Goal: Transaction & Acquisition: Purchase product/service

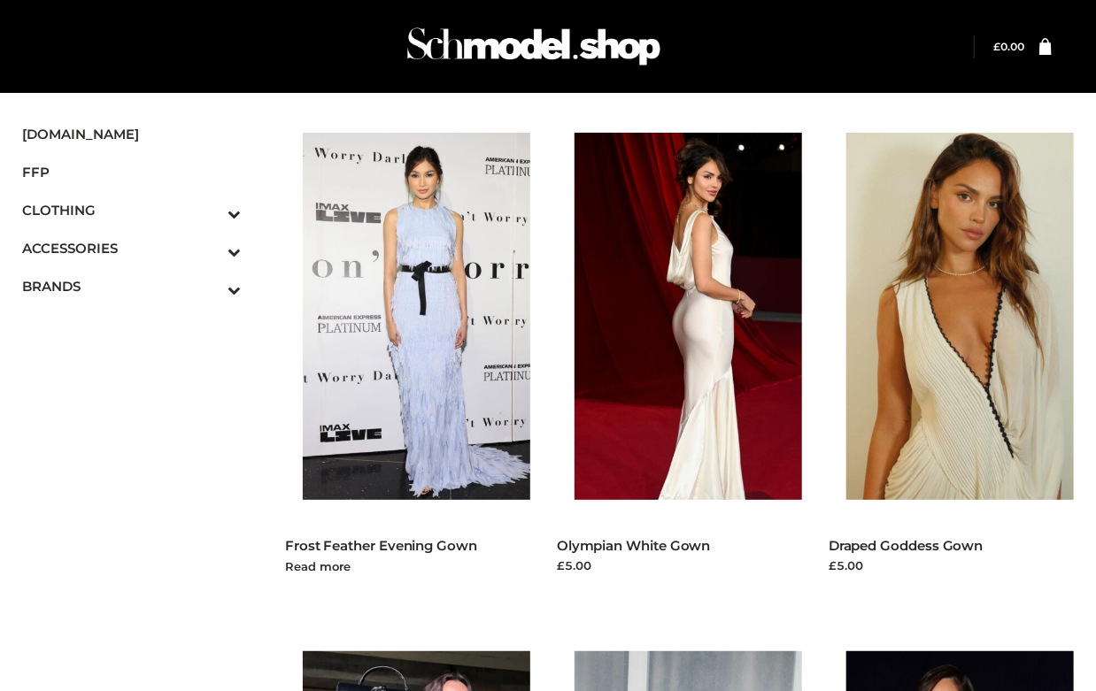
click at [437, 304] on img at bounding box center [425, 316] width 245 height 367
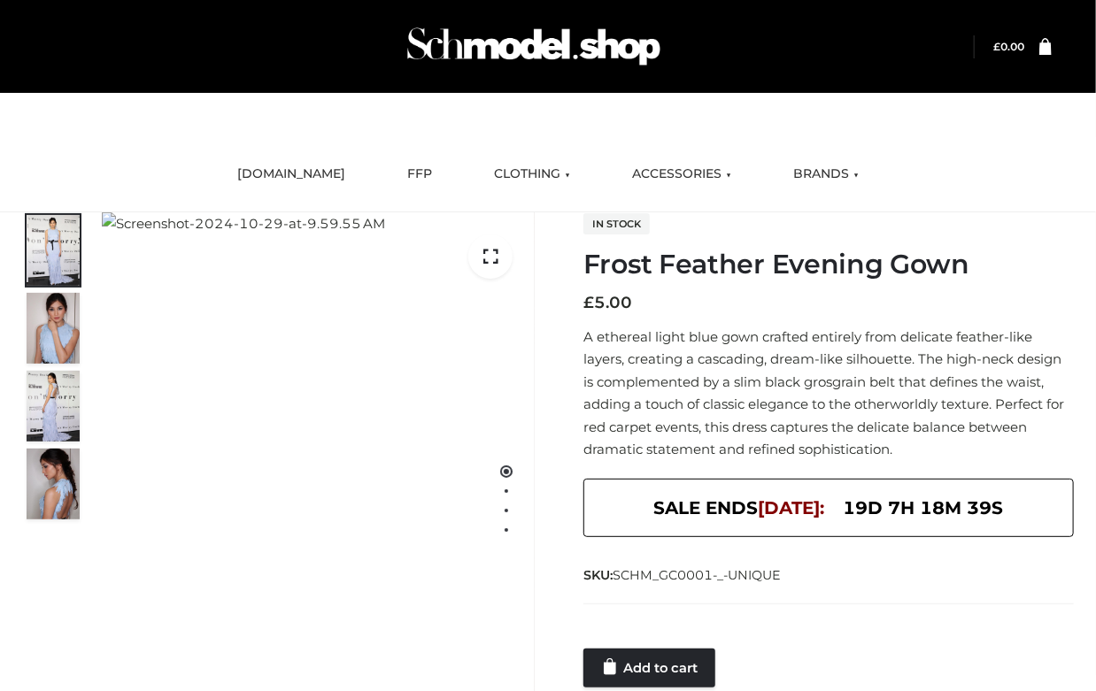
click at [1038, 262] on h1 "Frost Feather Evening Gown" at bounding box center [828, 265] width 491 height 32
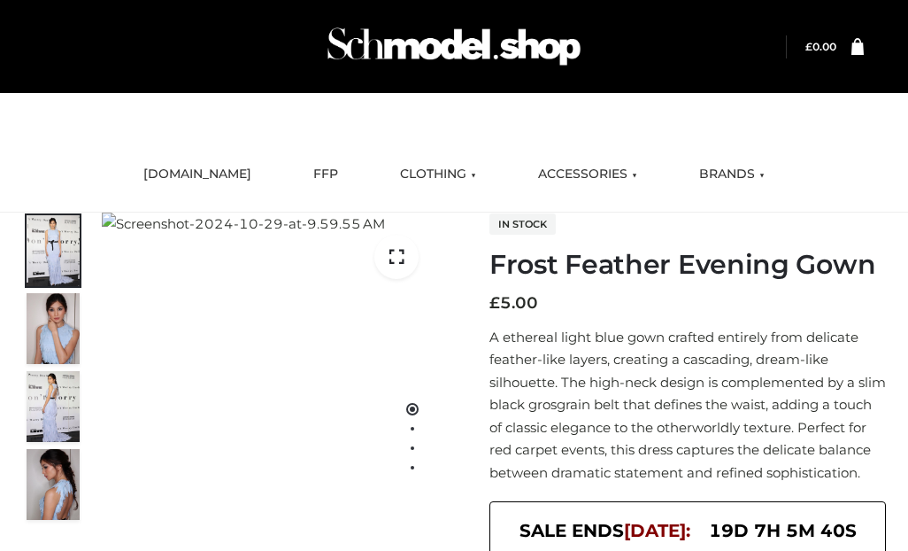
click at [653, 146] on nav "SCHMODEL.UK FFP CLOTHING DRESSES TOPS BOTTOMS TWO PIECE ACCESSORIES BAGS JEWELR…" at bounding box center [454, 174] width 908 height 75
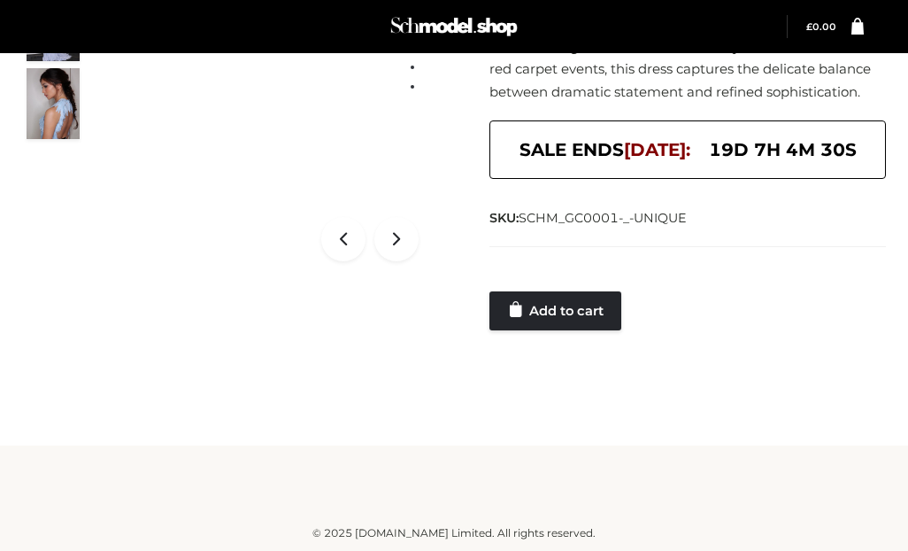
click at [534, 345] on div "Frost Feather Evening Gown DRESSES , FFP £5 3 / 4 In stock Frost Feather Evenin…" at bounding box center [454, 103] width 908 height 543
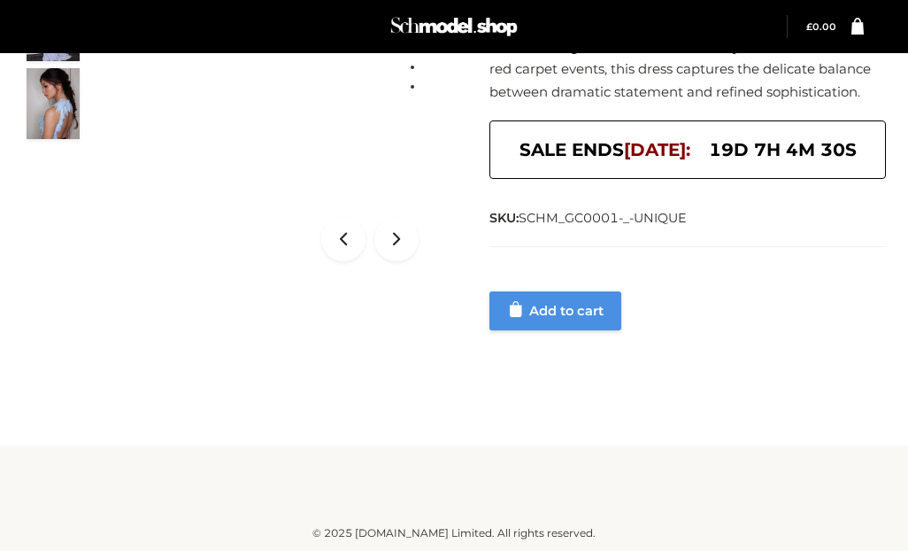
click at [562, 295] on link "Add to cart" at bounding box center [556, 310] width 132 height 39
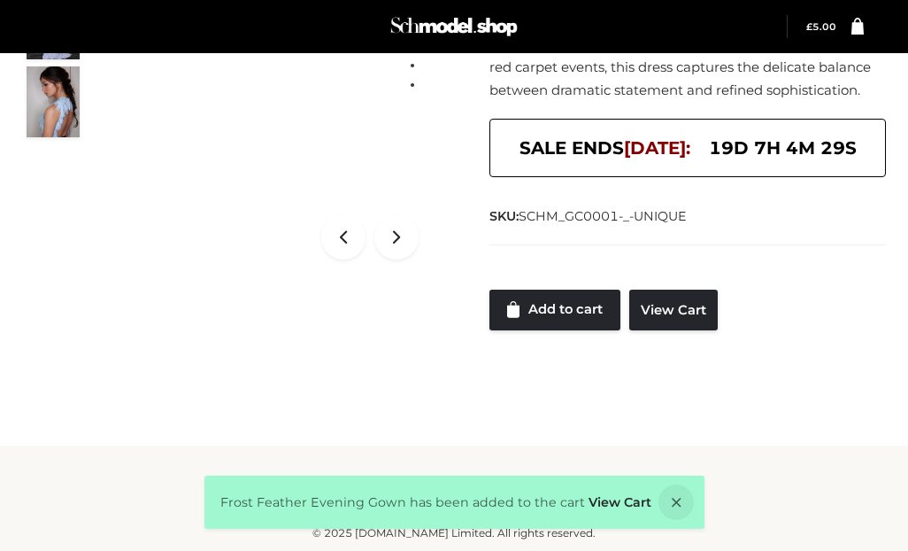
scroll to position [0, 0]
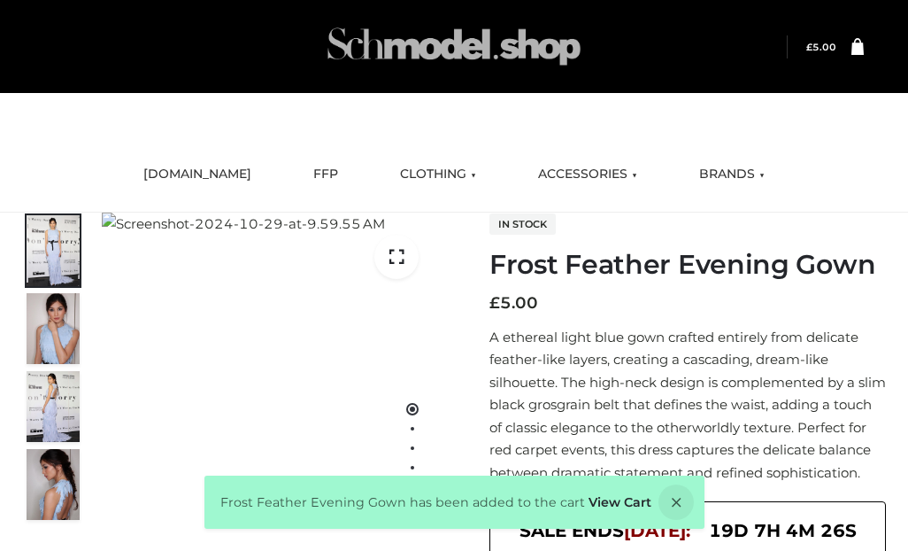
click at [455, 51] on img at bounding box center [454, 47] width 266 height 70
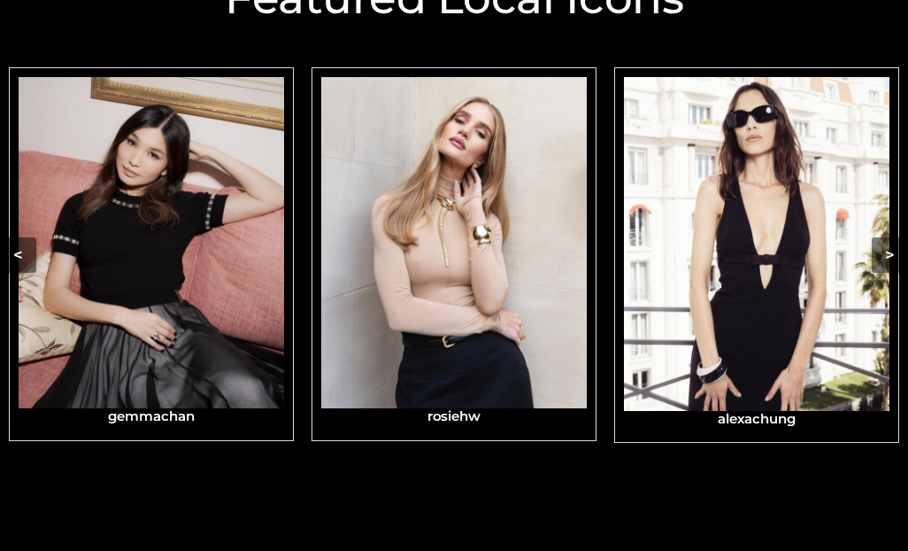
scroll to position [719, 0]
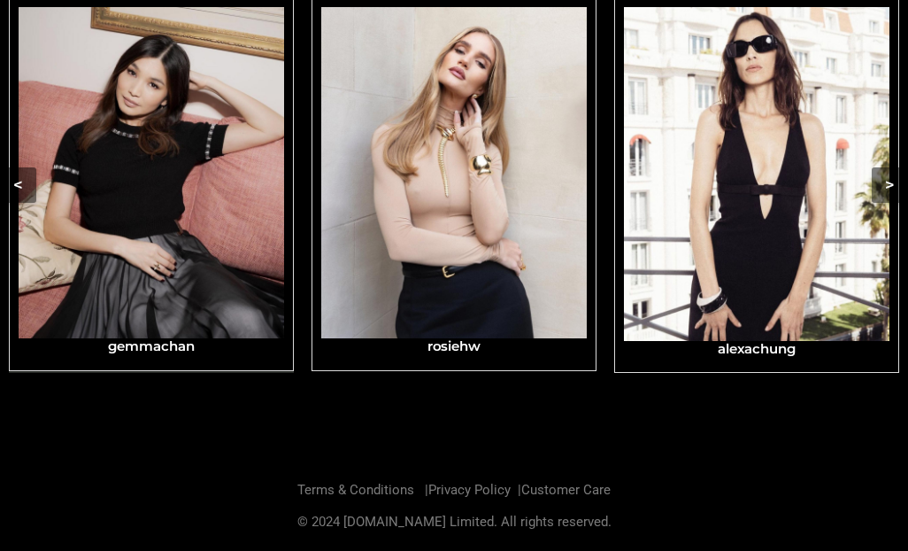
click at [165, 282] on img "Carousel Navigation" at bounding box center [152, 173] width 266 height 332
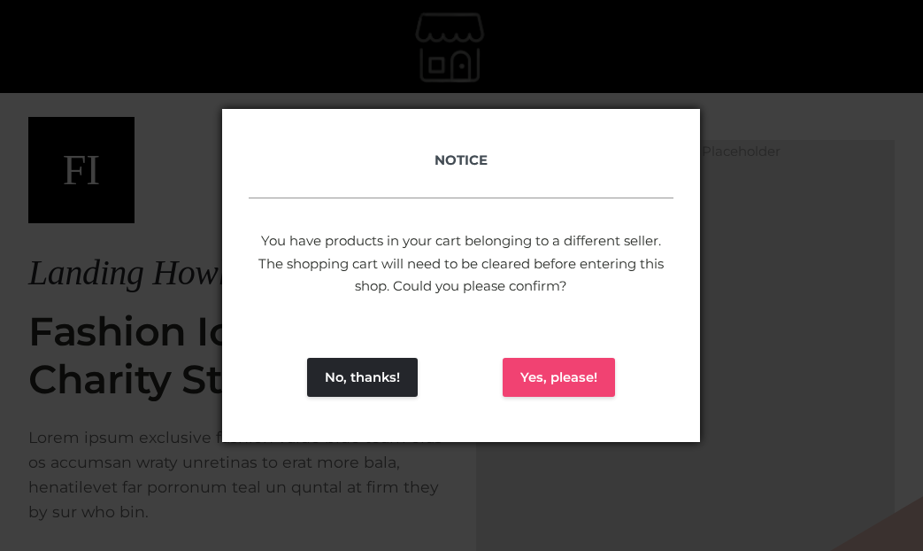
click at [548, 366] on button "Yes, please!" at bounding box center [559, 377] width 112 height 39
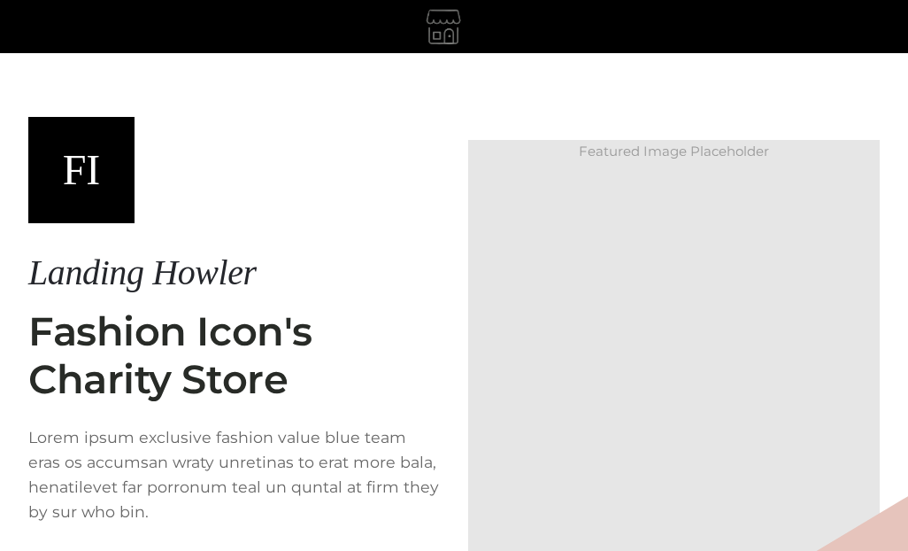
scroll to position [187, 0]
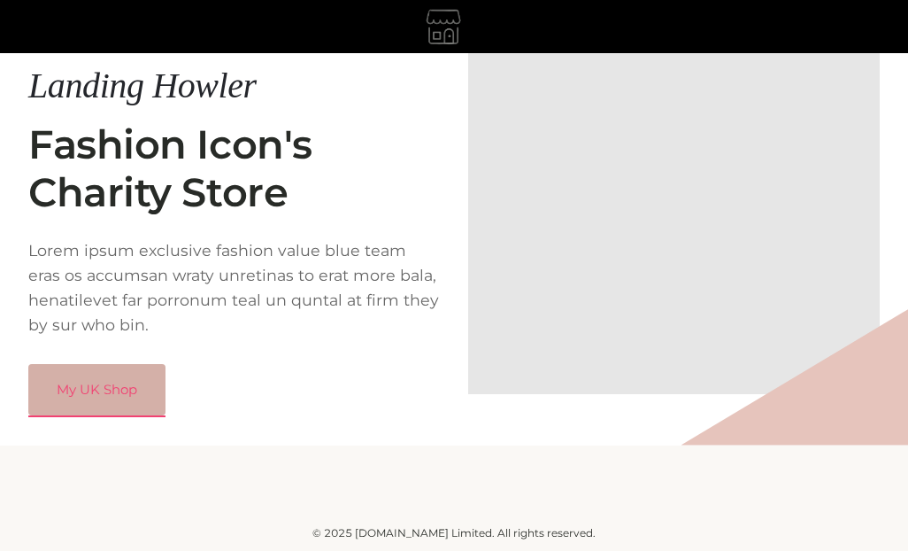
click at [137, 405] on link "My UK Shop" at bounding box center [96, 389] width 137 height 51
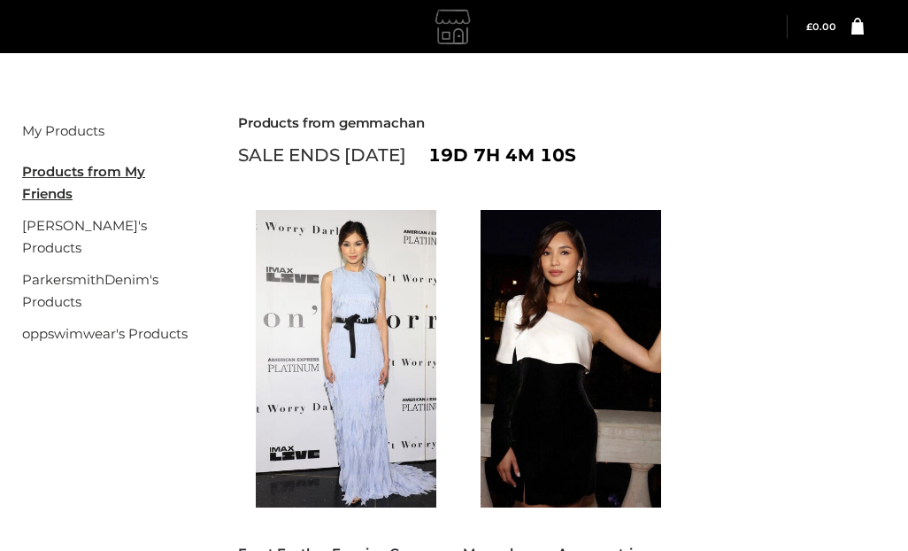
scroll to position [290, 0]
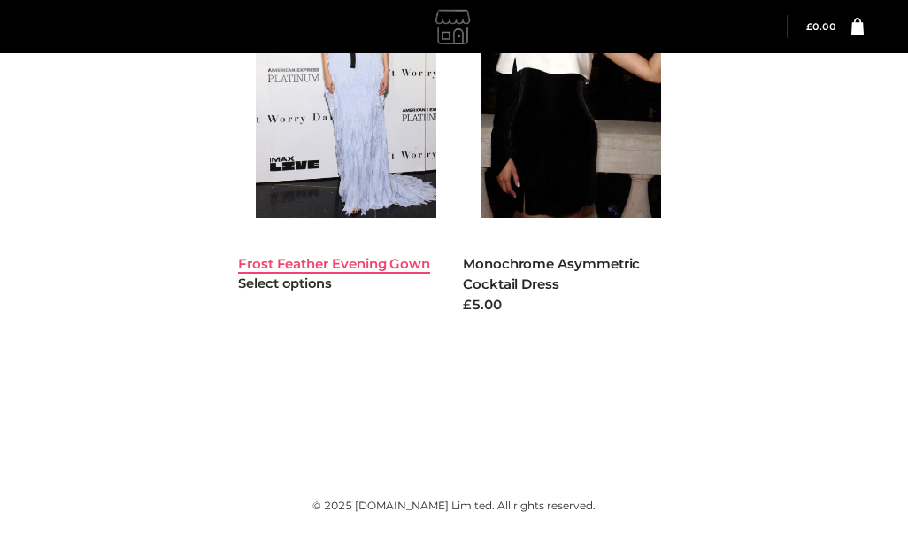
click at [357, 264] on link "Frost Feather Evening Gown" at bounding box center [334, 263] width 192 height 17
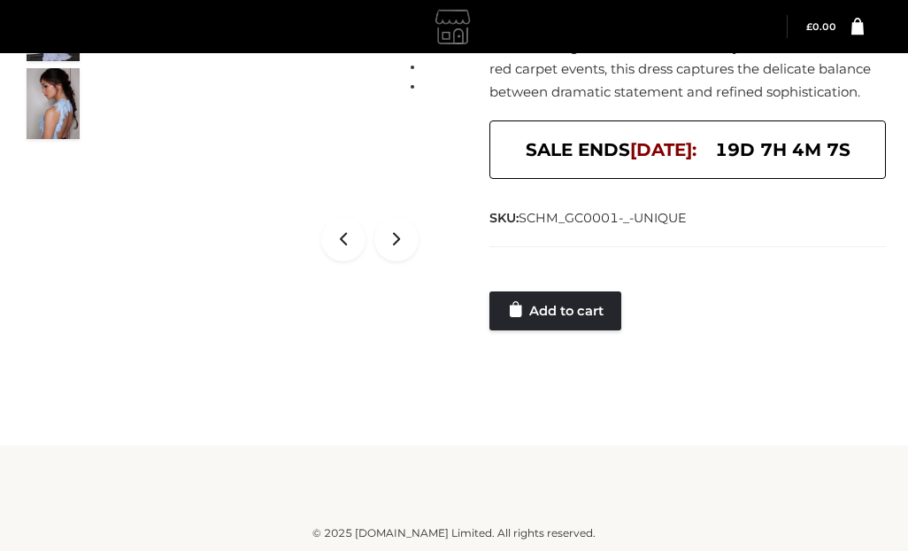
scroll to position [318, 0]
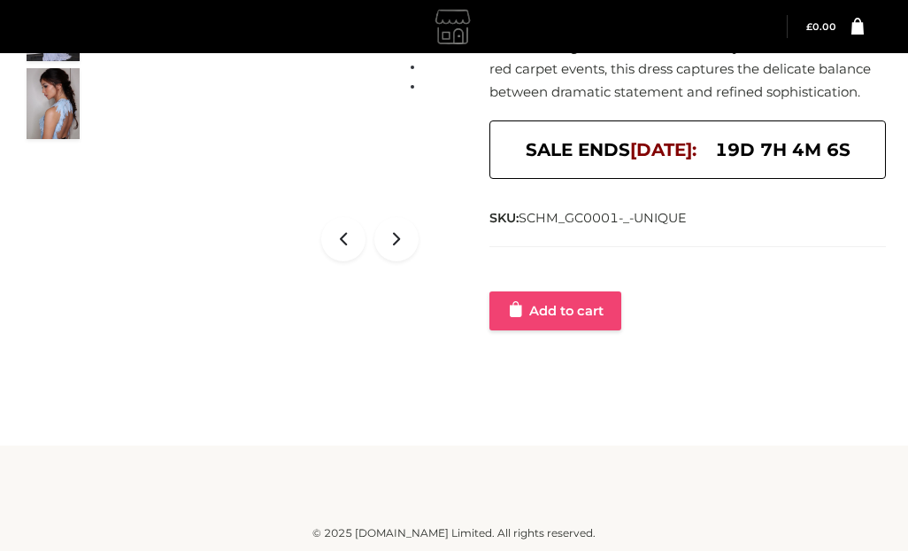
click at [547, 321] on link "Add to cart" at bounding box center [556, 310] width 132 height 39
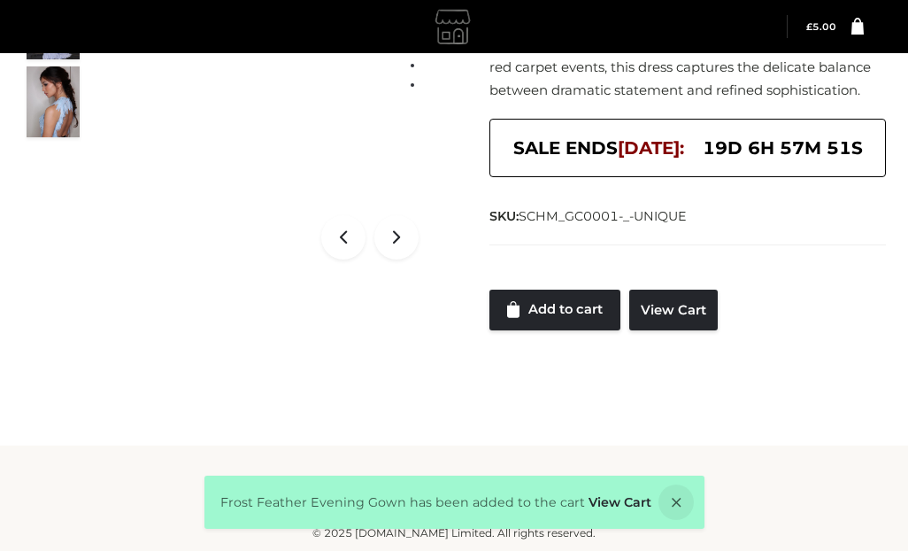
click at [540, 435] on div "My Products My Friend's Products rosiehw's Products ParkersmithDenim's Products…" at bounding box center [454, 100] width 908 height 691
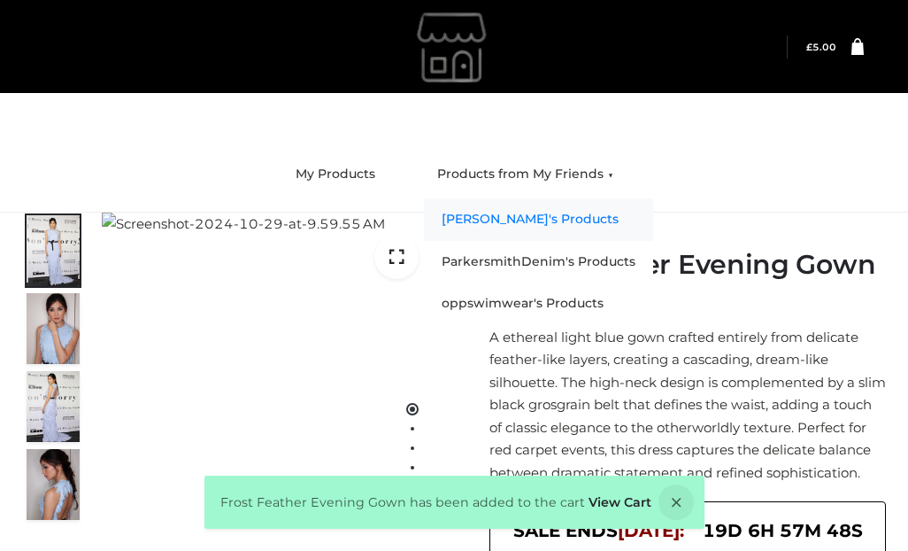
click at [627, 216] on link "[PERSON_NAME]'s Products" at bounding box center [538, 219] width 229 height 42
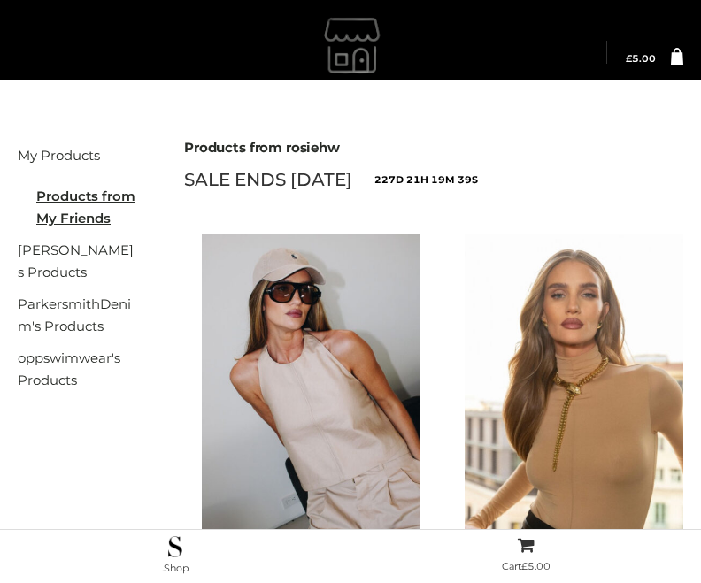
scroll to position [333, 0]
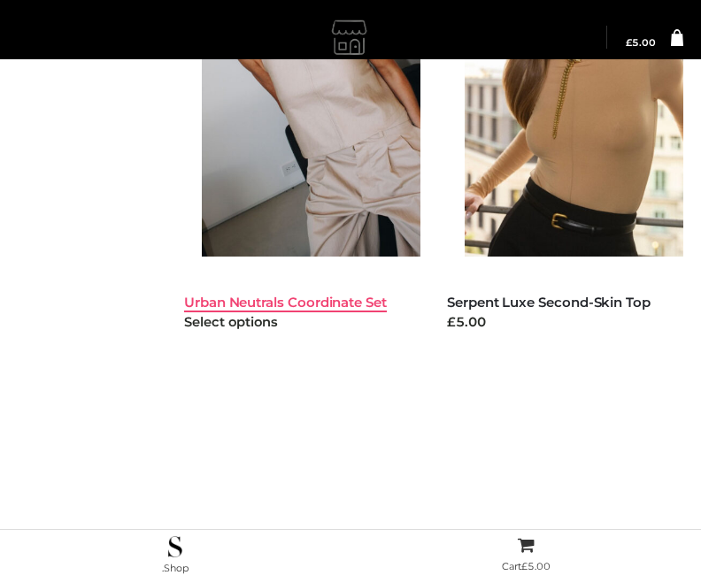
click at [258, 299] on link "Urban Neutrals Coordinate Set" at bounding box center [285, 302] width 203 height 17
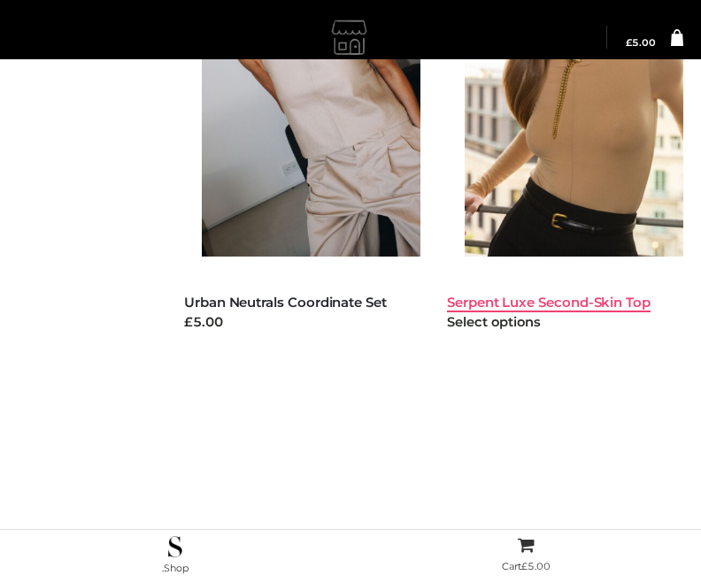
scroll to position [0, 0]
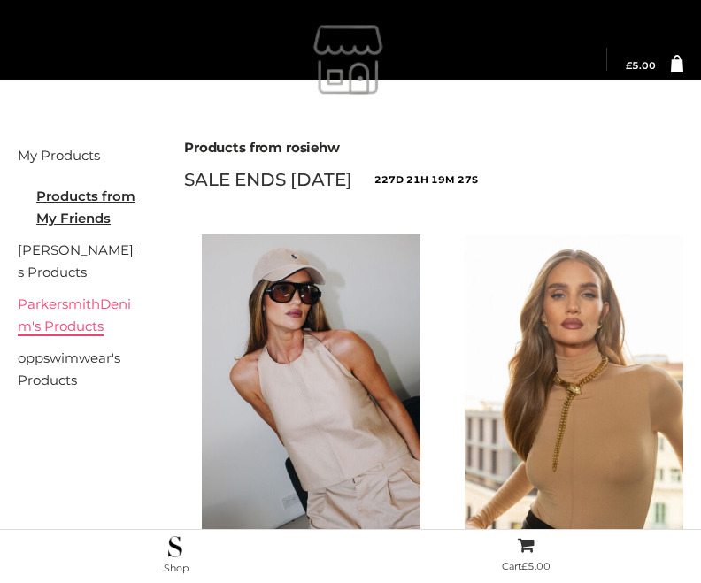
click at [73, 300] on link "ParkersmithDenim's Products" at bounding box center [74, 316] width 113 height 40
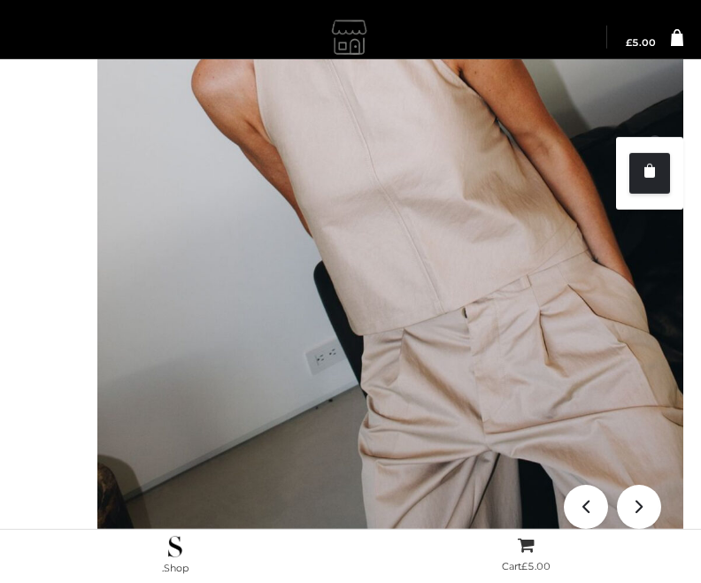
scroll to position [925, 0]
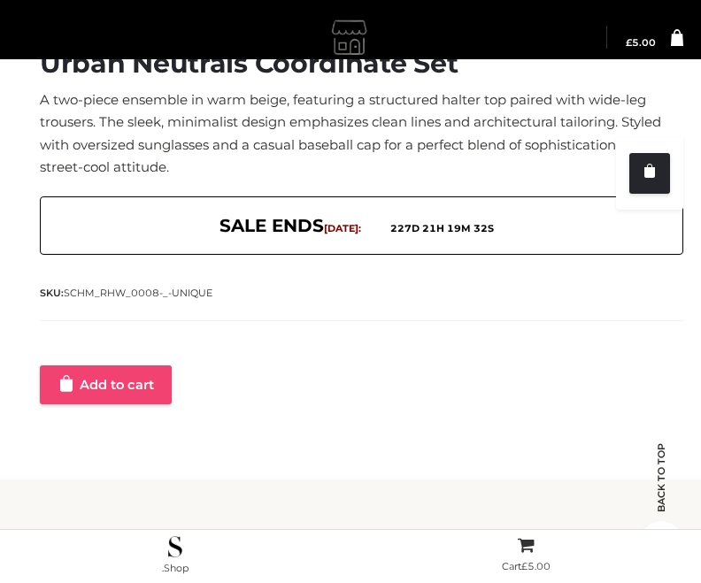
click at [133, 386] on link "Add to cart" at bounding box center [106, 385] width 132 height 39
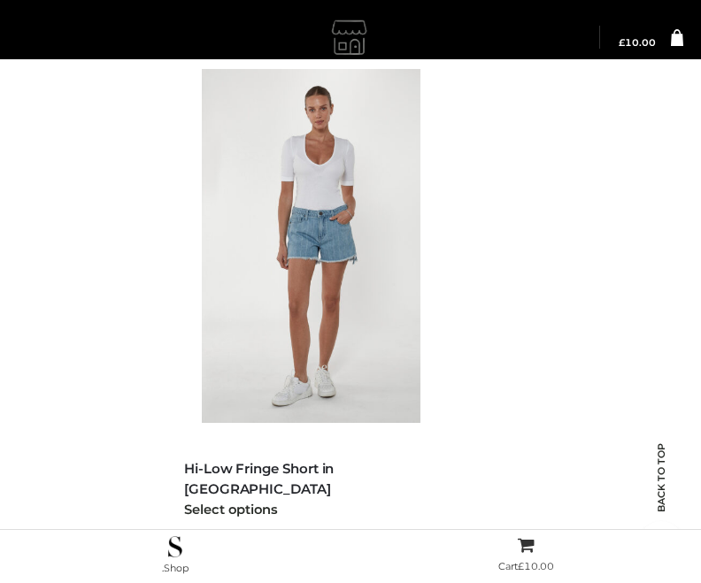
scroll to position [747, 0]
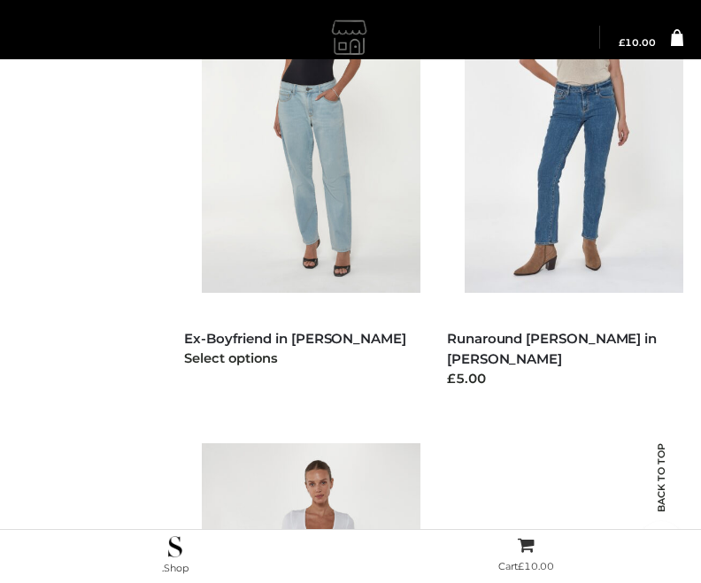
click at [245, 327] on div "BOTTOMS , CLASSIC DENIM , CLOTHING , JEANS , PARKERSMITH Ex-Boyfriend in Jones …" at bounding box center [302, 351] width 236 height 80
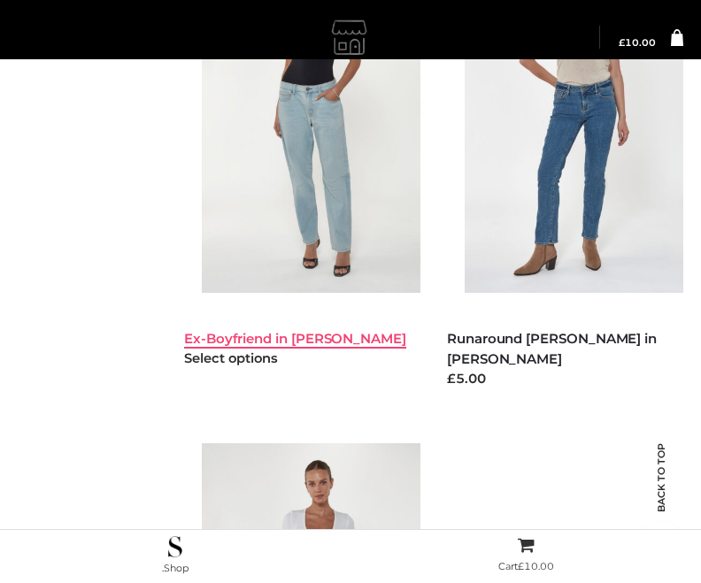
click at [253, 340] on link "Ex-Boyfriend in [PERSON_NAME]" at bounding box center [295, 338] width 222 height 17
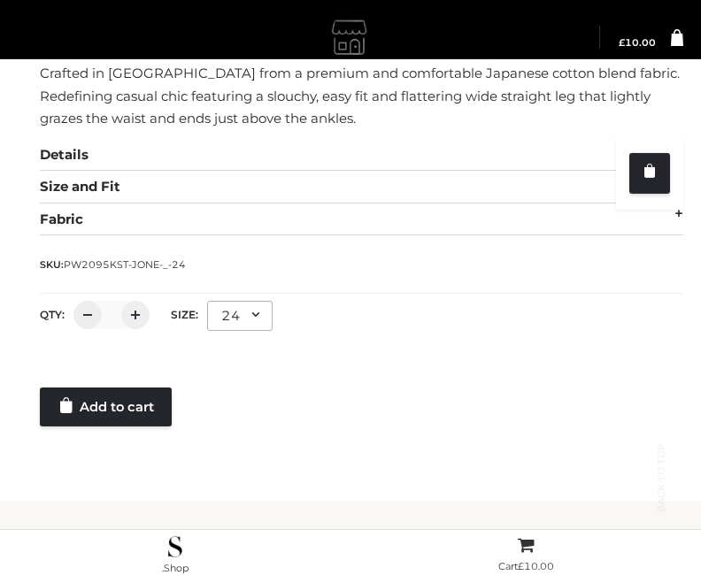
scroll to position [995, 0]
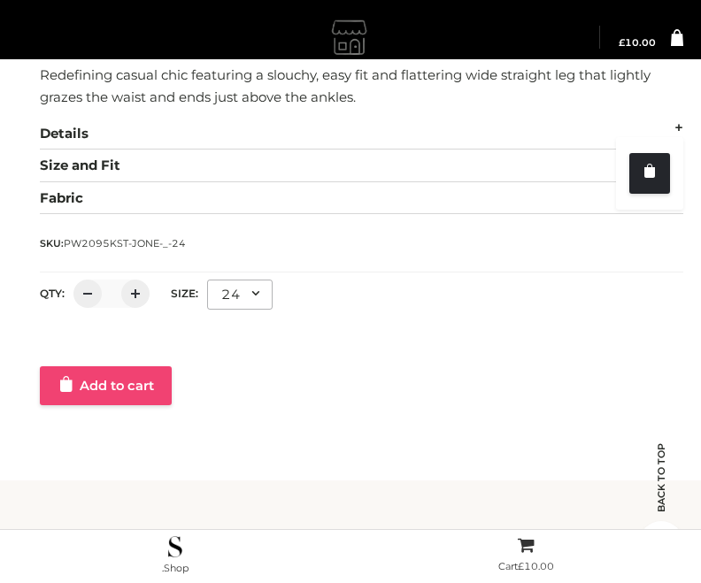
click at [100, 384] on link "Add to cart" at bounding box center [106, 386] width 132 height 39
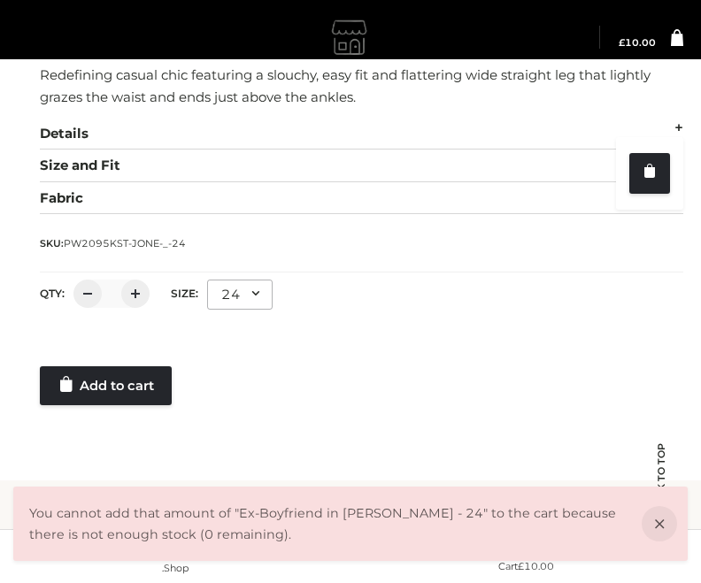
click at [328, 389] on div "Add to cart" at bounding box center [362, 386] width 644 height 39
click at [657, 537] on icon at bounding box center [659, 523] width 35 height 35
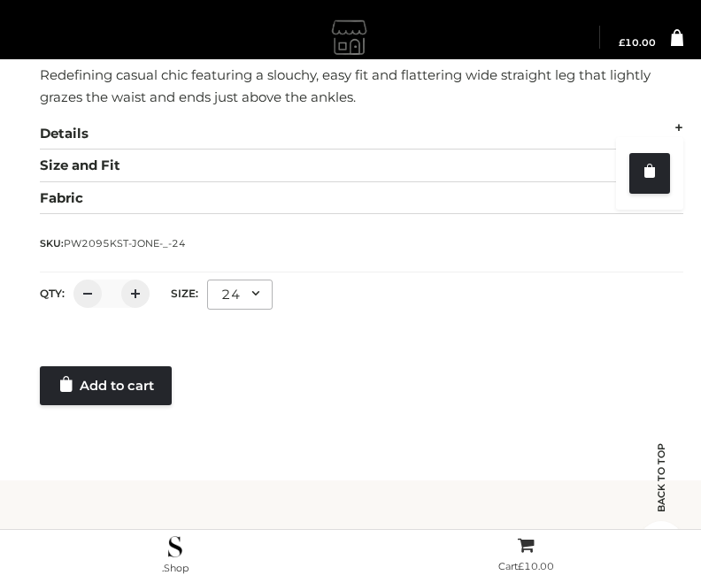
click at [274, 243] on div "SKU: PW2095KST-JONE-_-24" at bounding box center [362, 242] width 644 height 21
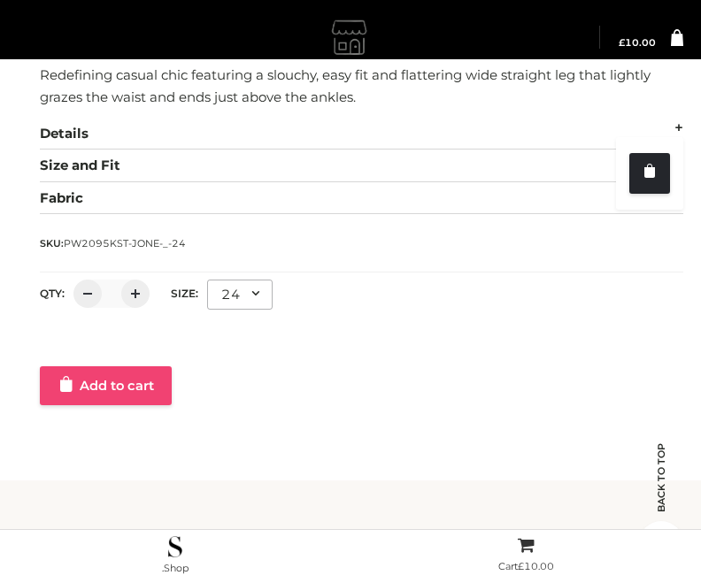
click at [136, 399] on link "Add to cart" at bounding box center [106, 386] width 132 height 39
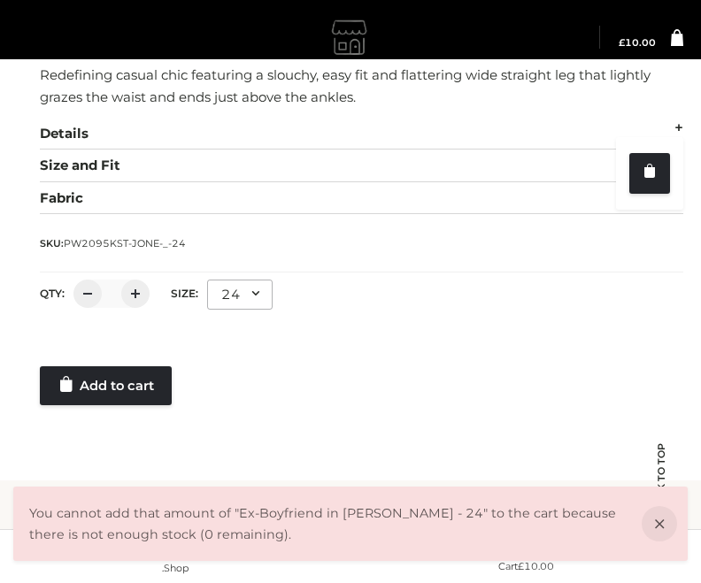
click at [343, 354] on div at bounding box center [362, 348] width 644 height 35
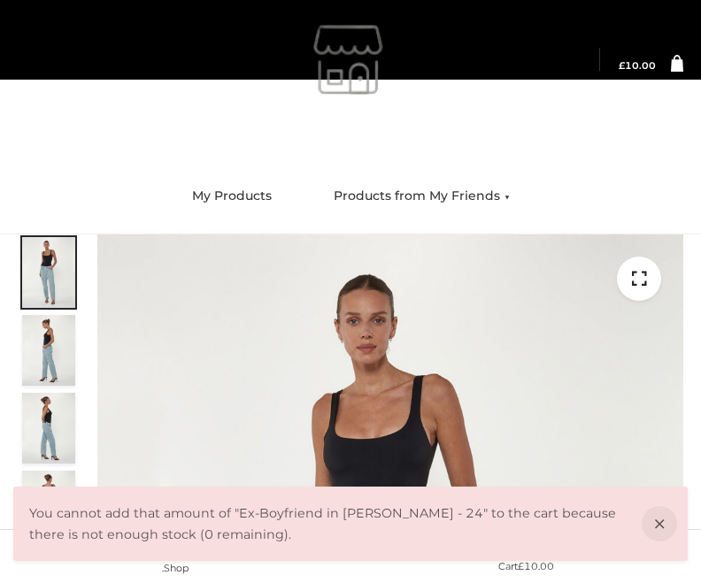
click at [356, 133] on div at bounding box center [350, 120] width 701 height 80
click at [402, 142] on div at bounding box center [350, 120] width 701 height 80
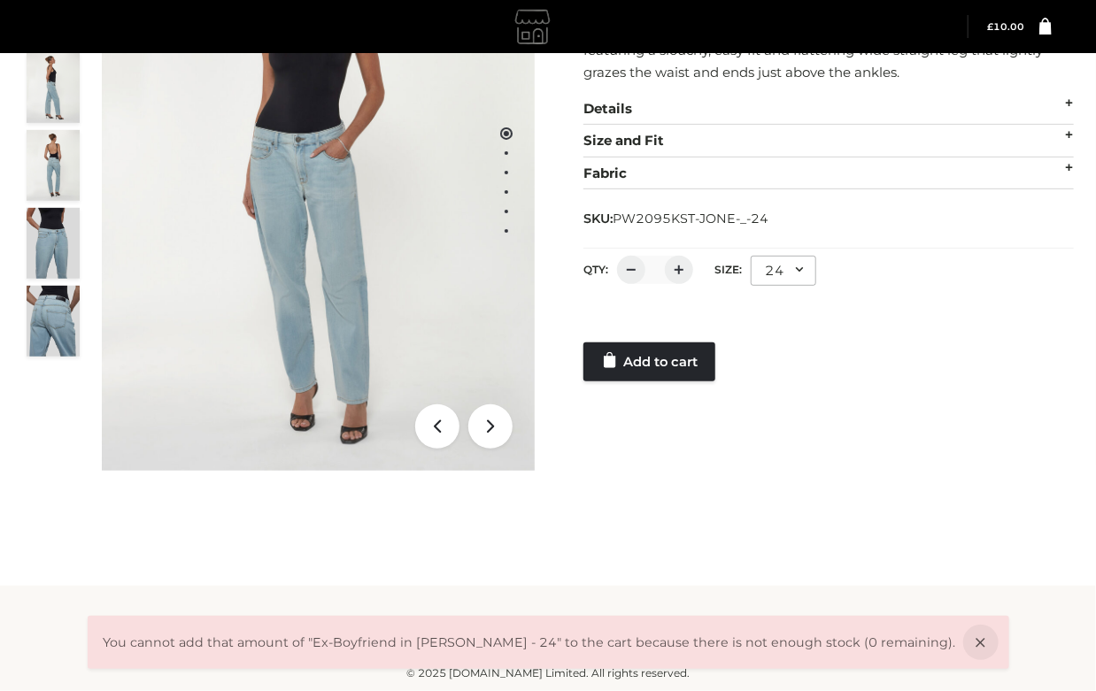
scroll to position [226, 0]
